Goal: Find specific fact: Find specific fact

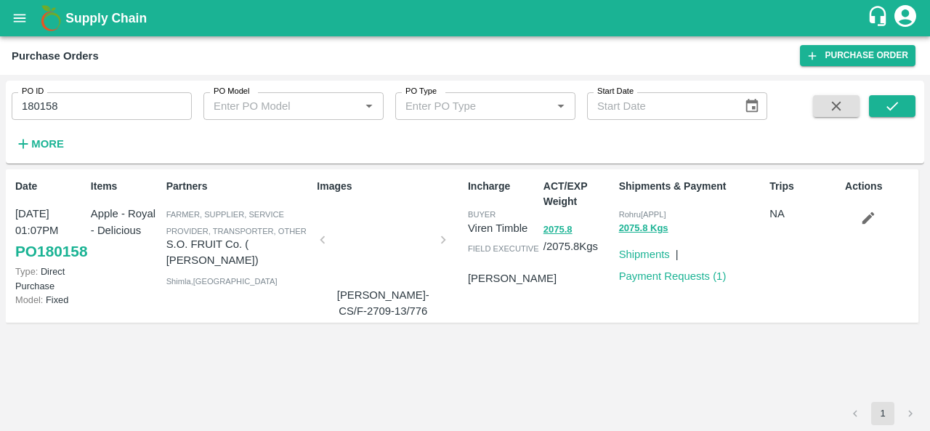
click at [68, 92] on input "180158" at bounding box center [102, 106] width 180 height 28
paste input "text"
click at [887, 99] on icon "submit" at bounding box center [892, 106] width 16 height 16
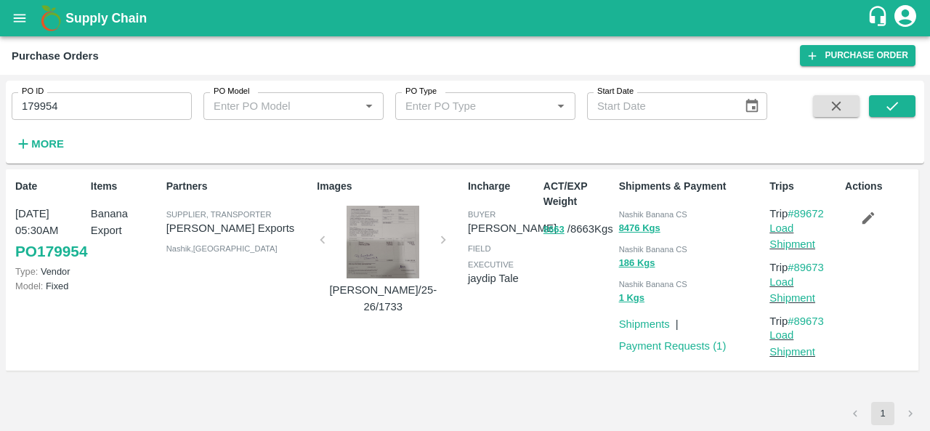
click at [623, 213] on span "Nashik Banana CS" at bounding box center [653, 214] width 68 height 9
copy div "Nashik Banana CS 8476 Kgs"
click at [114, 107] on input "179954" at bounding box center [102, 106] width 180 height 28
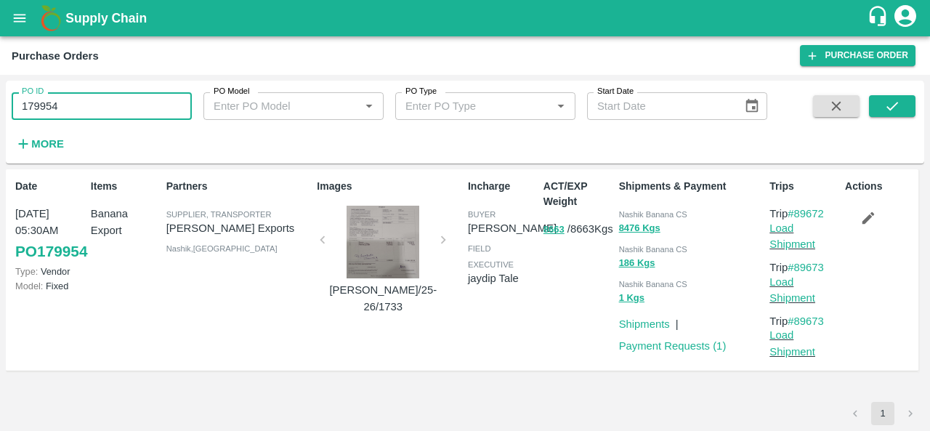
click at [114, 107] on input "179954" at bounding box center [102, 106] width 180 height 28
paste input "text"
click at [902, 107] on button "submit" at bounding box center [892, 106] width 46 height 22
click at [632, 216] on span "Nashik Banana CS" at bounding box center [653, 214] width 68 height 9
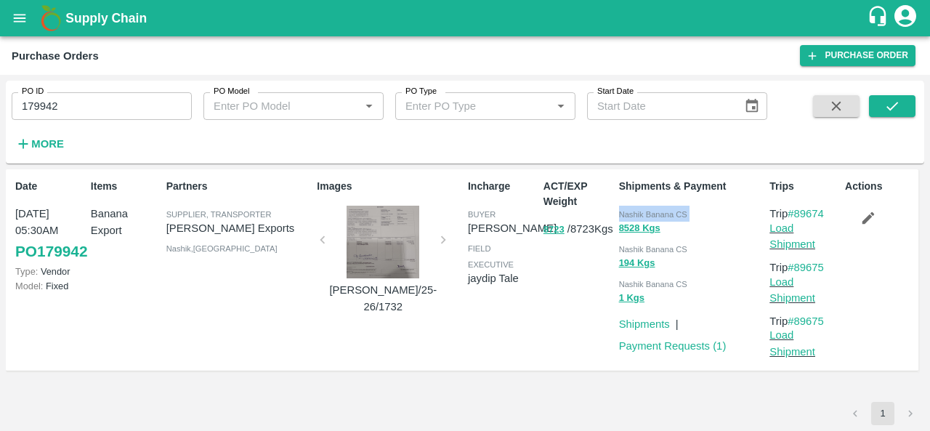
click at [632, 216] on span "Nashik Banana CS" at bounding box center [653, 214] width 68 height 9
copy div "Nashik Banana CS 8528 Kgs"
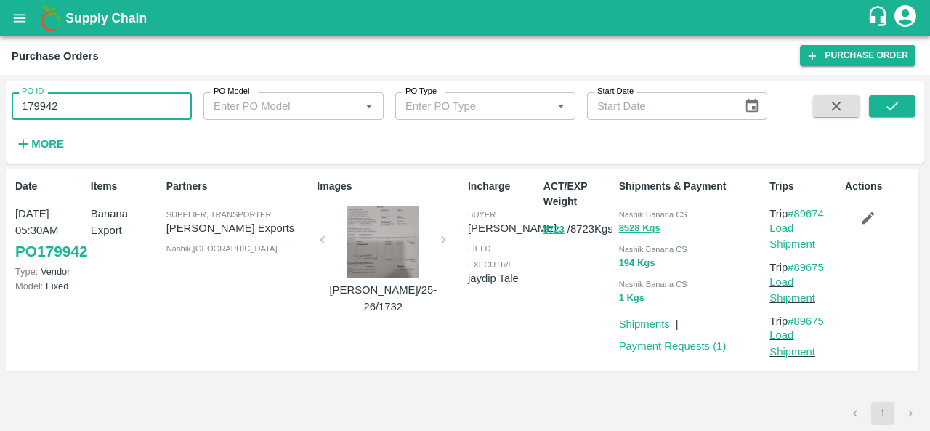
click at [140, 108] on input "179942" at bounding box center [102, 106] width 180 height 28
paste input "text"
type input "179958"
click at [883, 105] on button "submit" at bounding box center [892, 106] width 46 height 22
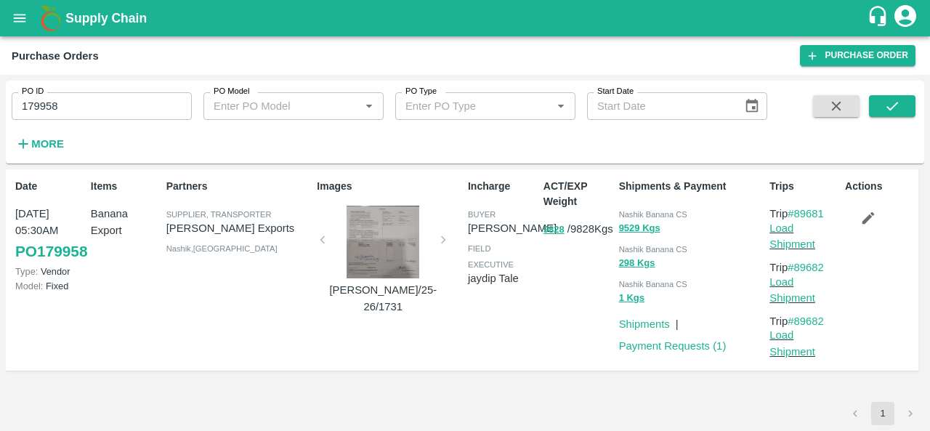
click at [623, 215] on span "Nashik Banana CS" at bounding box center [653, 214] width 68 height 9
